Goal: Task Accomplishment & Management: Manage account settings

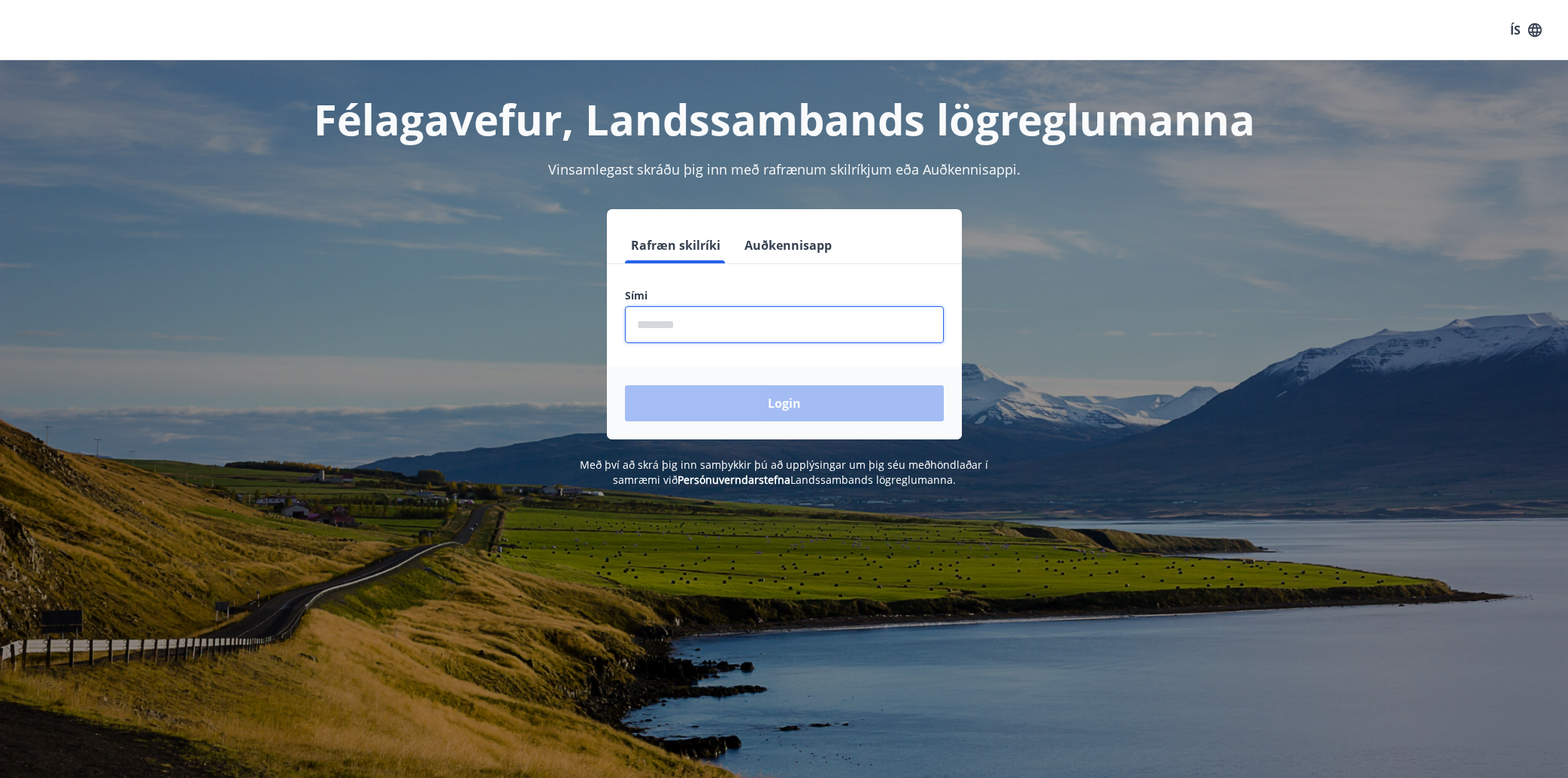
click at [688, 317] on input "phone" at bounding box center [784, 325] width 319 height 37
type input "********"
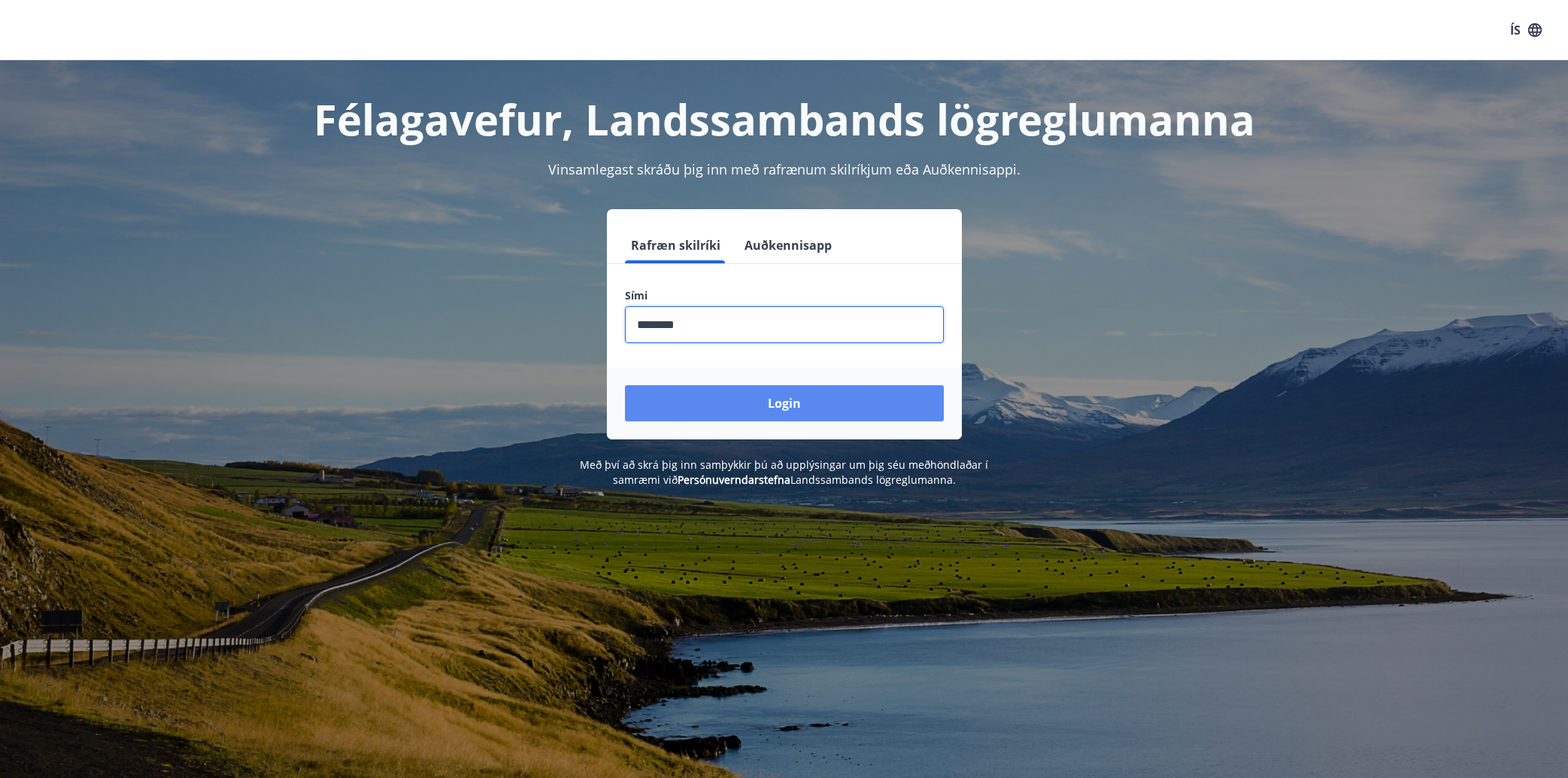
click at [798, 408] on button "Login" at bounding box center [784, 403] width 319 height 36
